Goal: Task Accomplishment & Management: Use online tool/utility

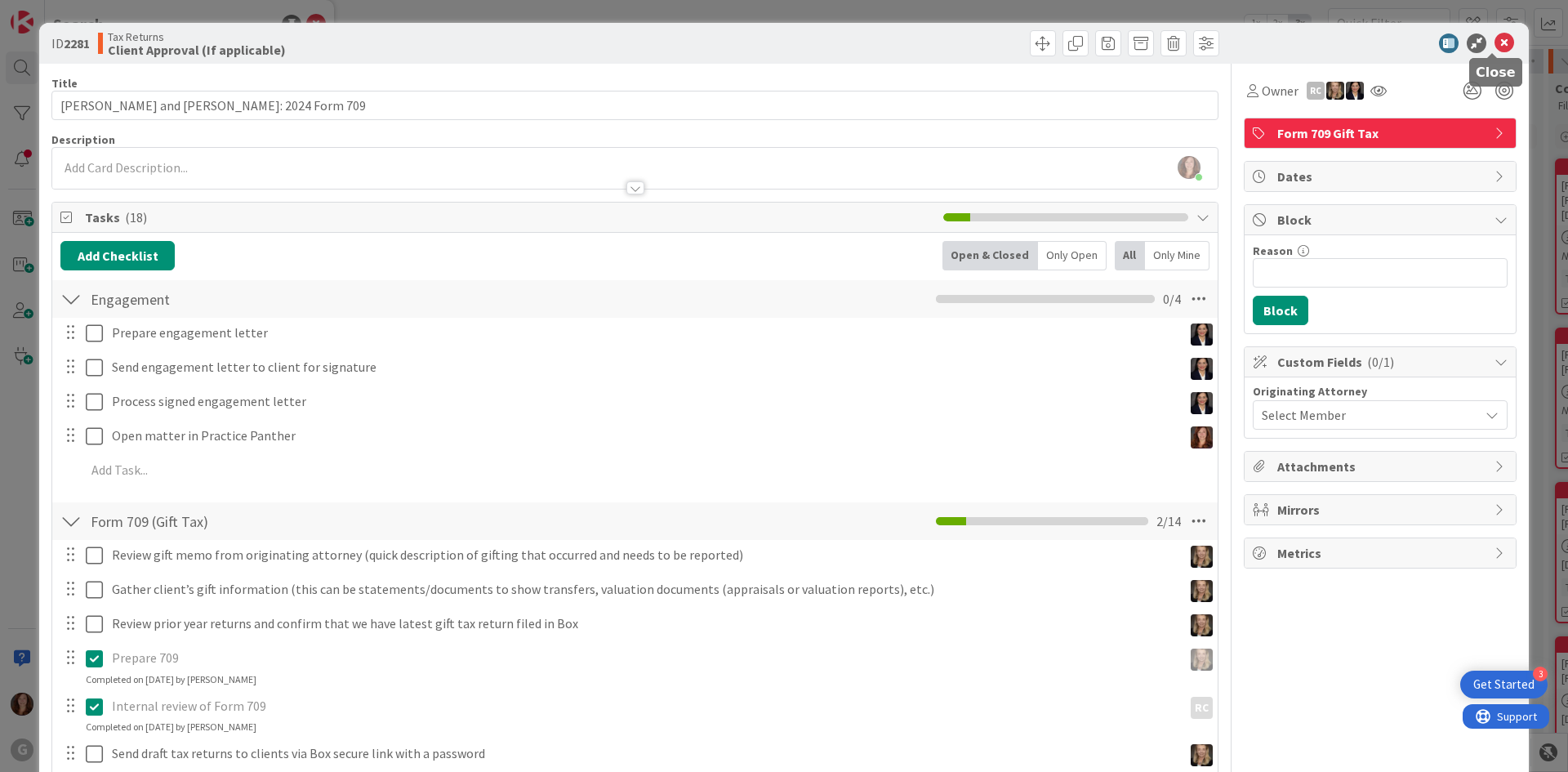
click at [1494, 40] on icon at bounding box center [1504, 44] width 20 height 20
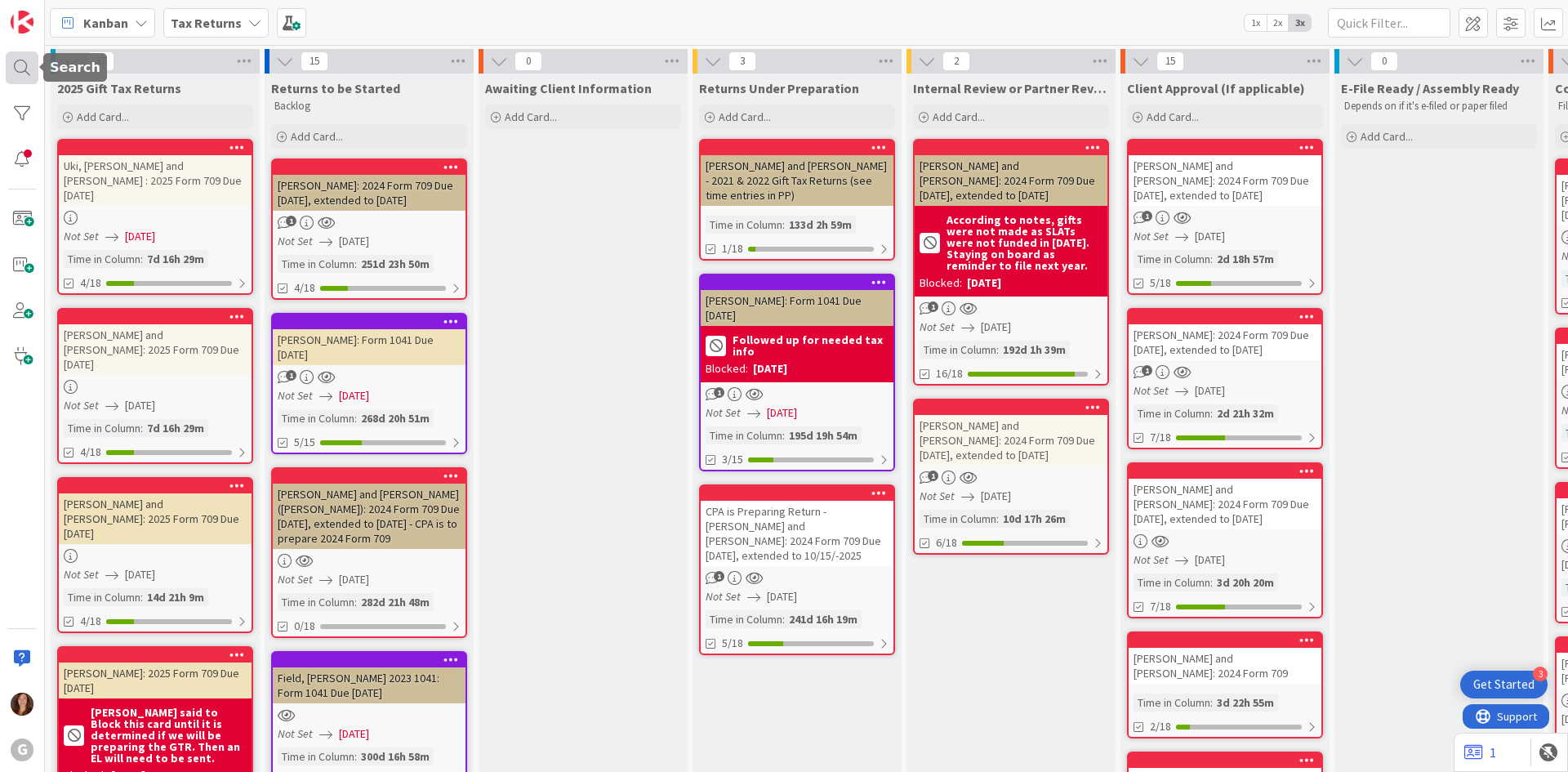
click at [24, 63] on div at bounding box center [22, 68] width 33 height 33
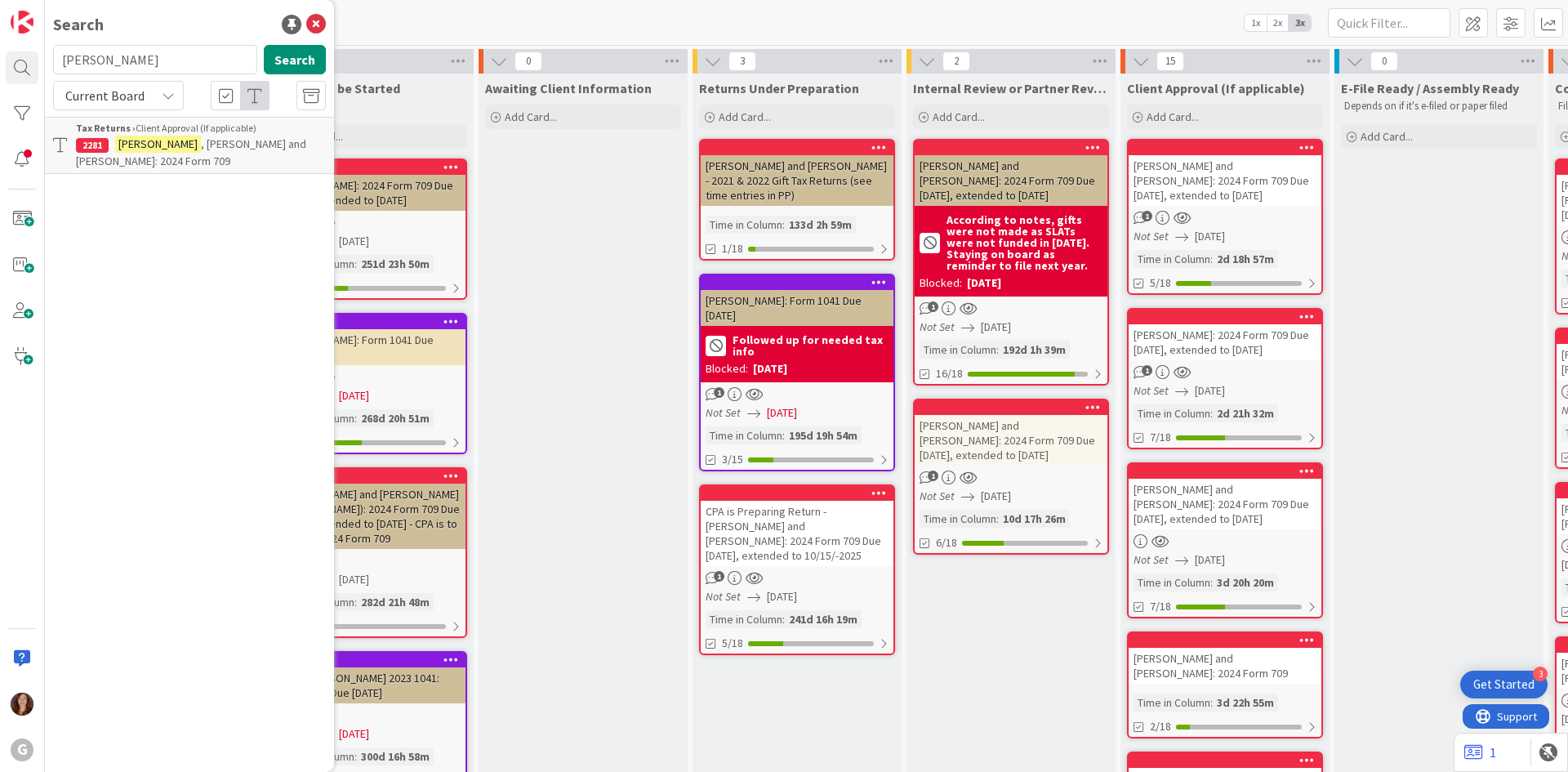
click at [172, 138] on span ", [PERSON_NAME] and [PERSON_NAME]: 2024 Form 709" at bounding box center [191, 153] width 230 height 32
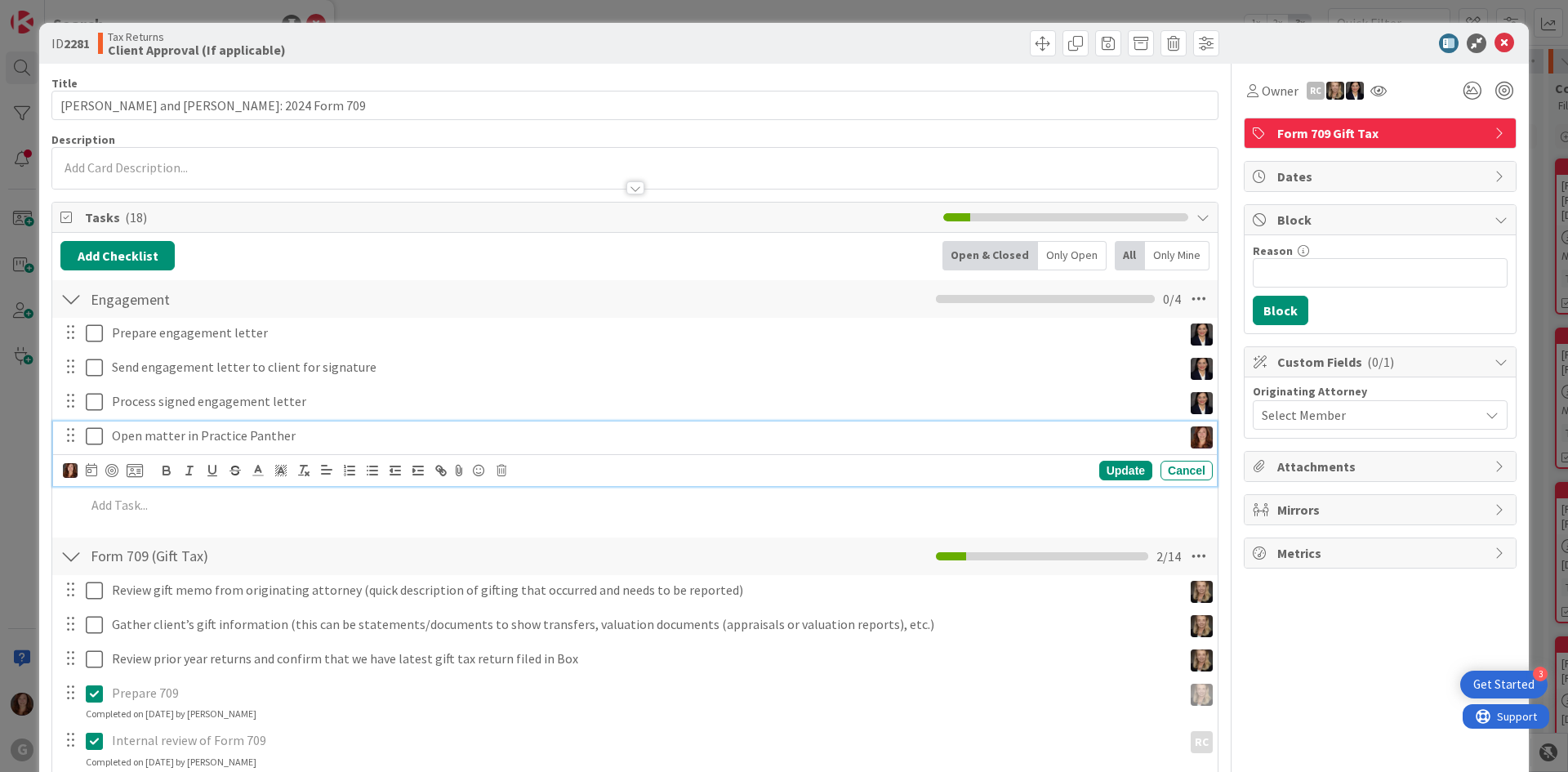
click at [88, 435] on icon at bounding box center [94, 436] width 17 height 20
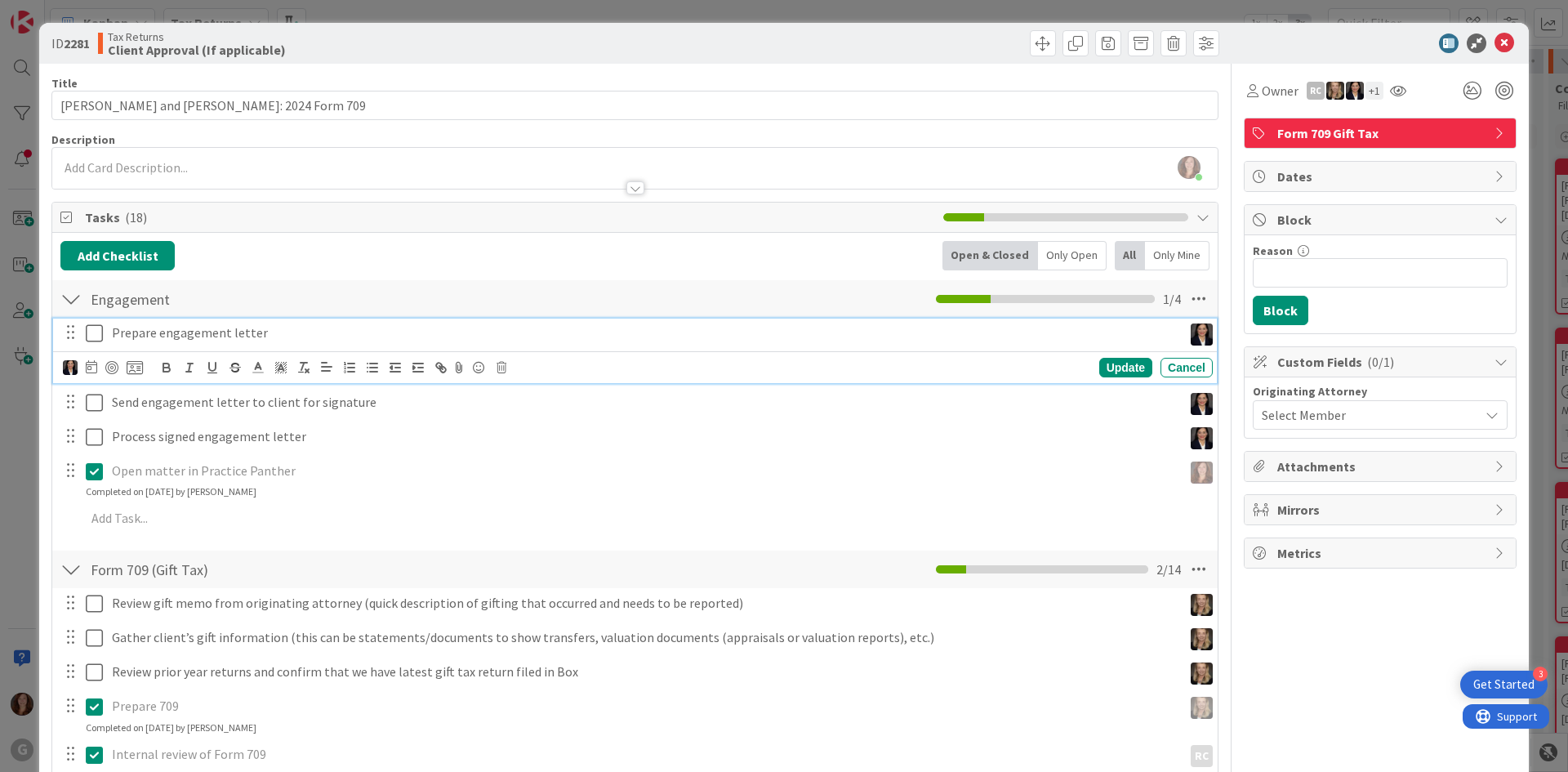
click at [207, 335] on p "Prepare engagement letter" at bounding box center [643, 332] width 1064 height 19
click at [112, 329] on p "Prepare engagement letter" at bounding box center [643, 332] width 1064 height 19
click at [93, 368] on icon at bounding box center [91, 366] width 11 height 13
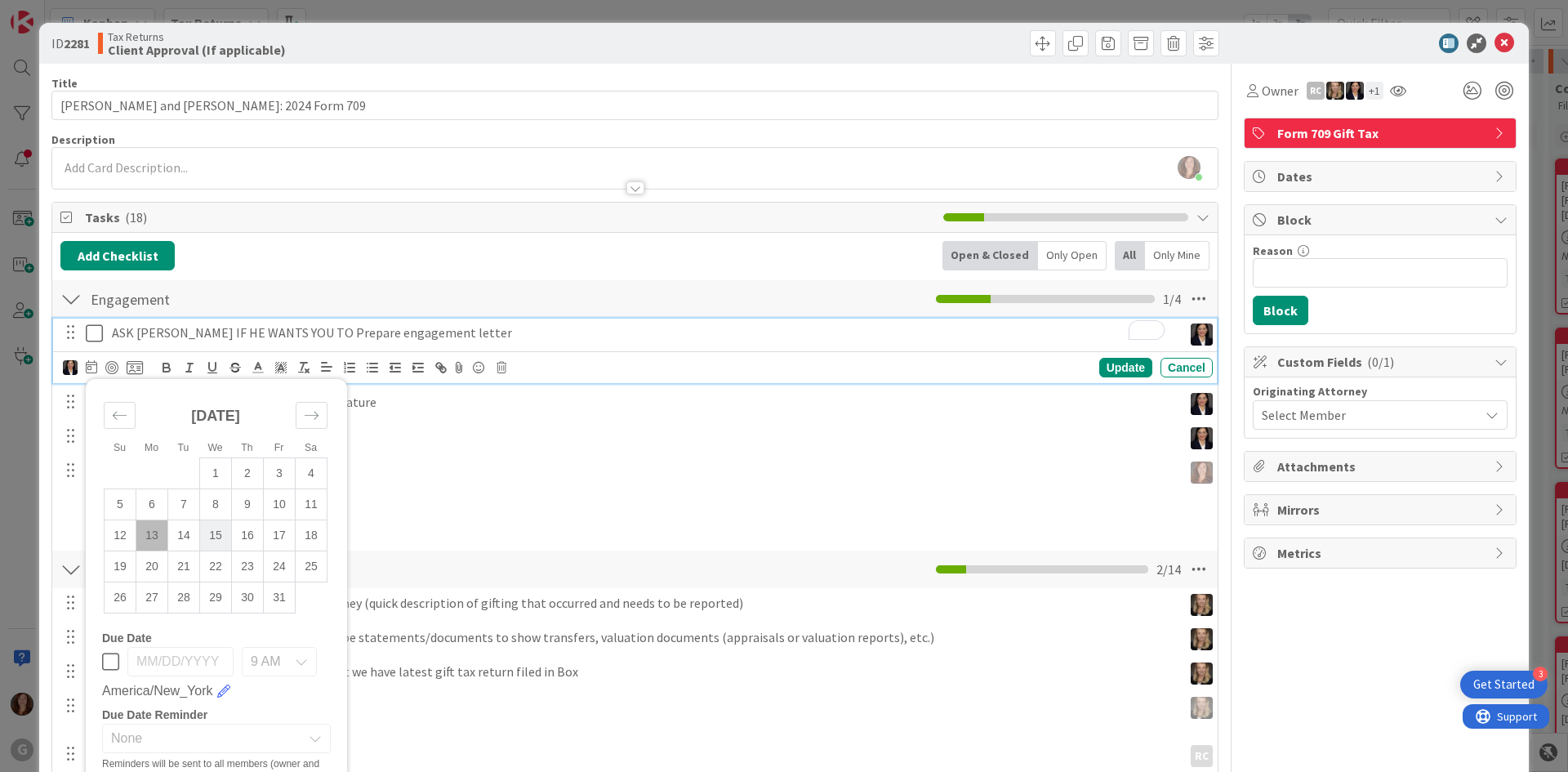
click at [214, 539] on td "15" at bounding box center [216, 535] width 32 height 31
type input "[DATE]"
click at [826, 473] on p "Open matter in Practice Panther" at bounding box center [643, 471] width 1064 height 19
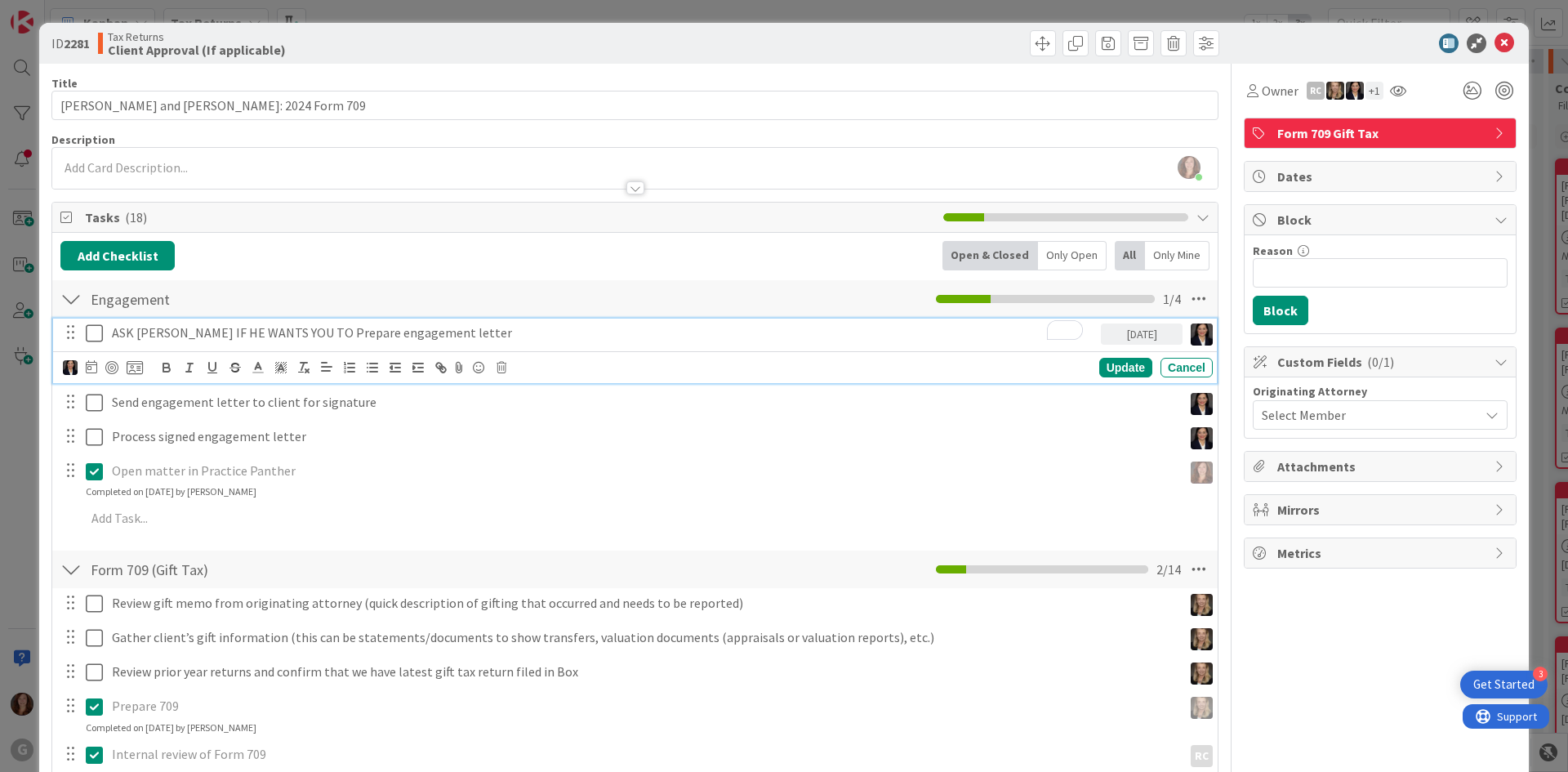
click at [272, 330] on p "ASK [PERSON_NAME] IF HE WANTS YOU TO Prepare engagement letter" at bounding box center [602, 332] width 982 height 19
click at [1116, 367] on div "Update" at bounding box center [1125, 368] width 53 height 20
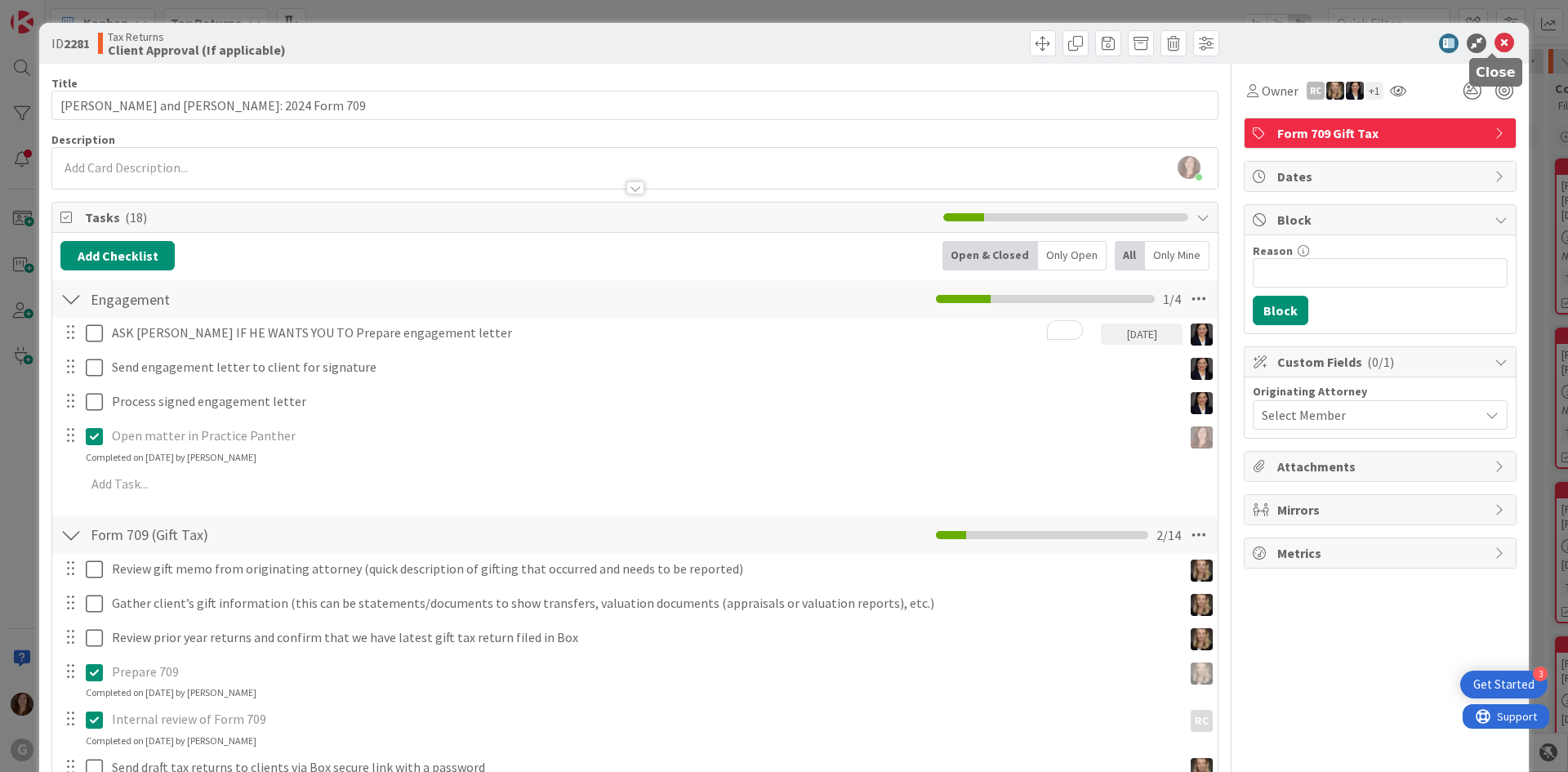
click at [1499, 39] on icon at bounding box center [1504, 44] width 20 height 20
